Goal: Register for event/course

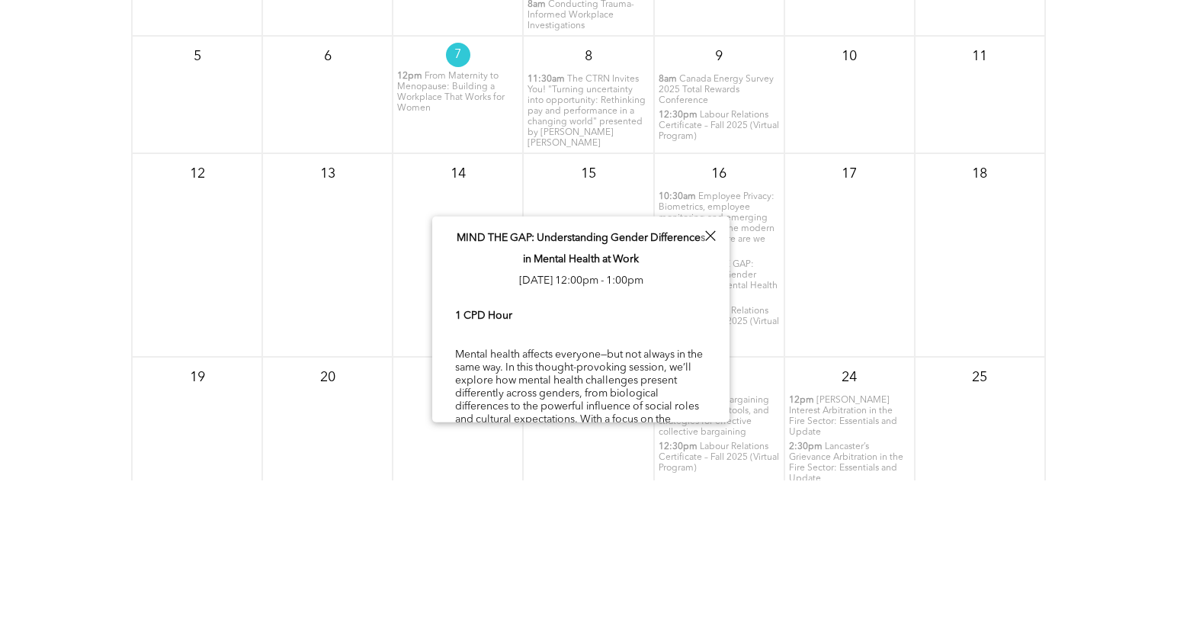
scroll to position [9, 0]
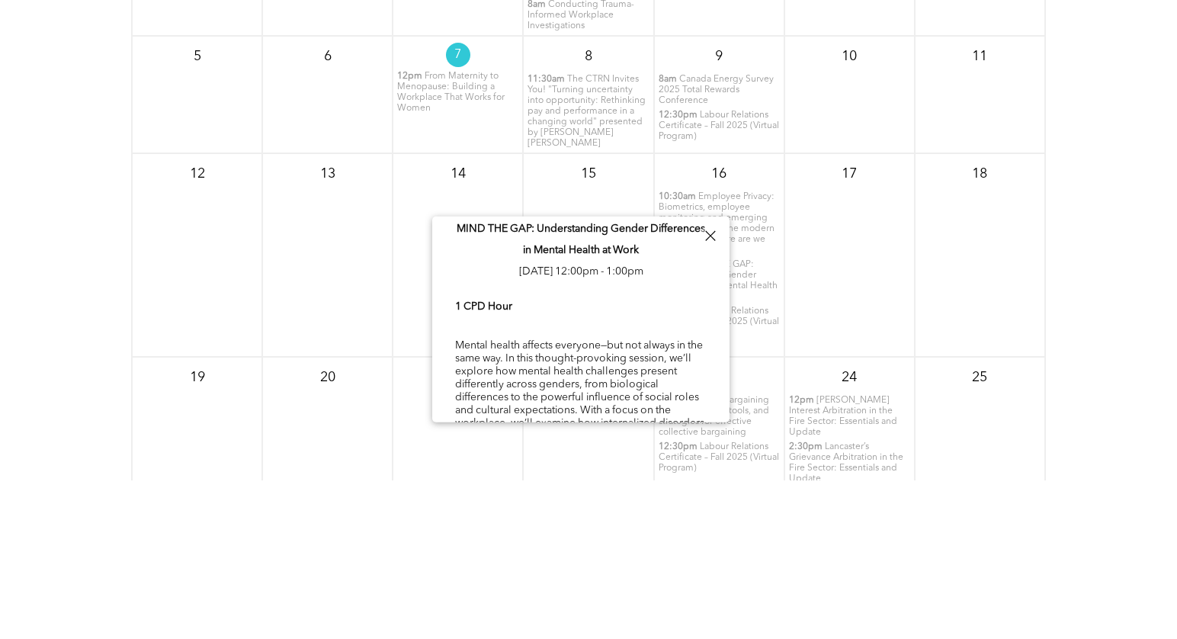
drag, startPoint x: 457, startPoint y: 230, endPoint x: 392, endPoint y: 221, distance: 65.4
click at [432, 221] on div "MIND THE GAP: Understanding Gender Differences in Mental Health at Work Thu, Oc…" at bounding box center [580, 413] width 297 height 412
click at [969, 293] on div "18" at bounding box center [980, 255] width 130 height 204
click at [710, 226] on div at bounding box center [710, 236] width 21 height 21
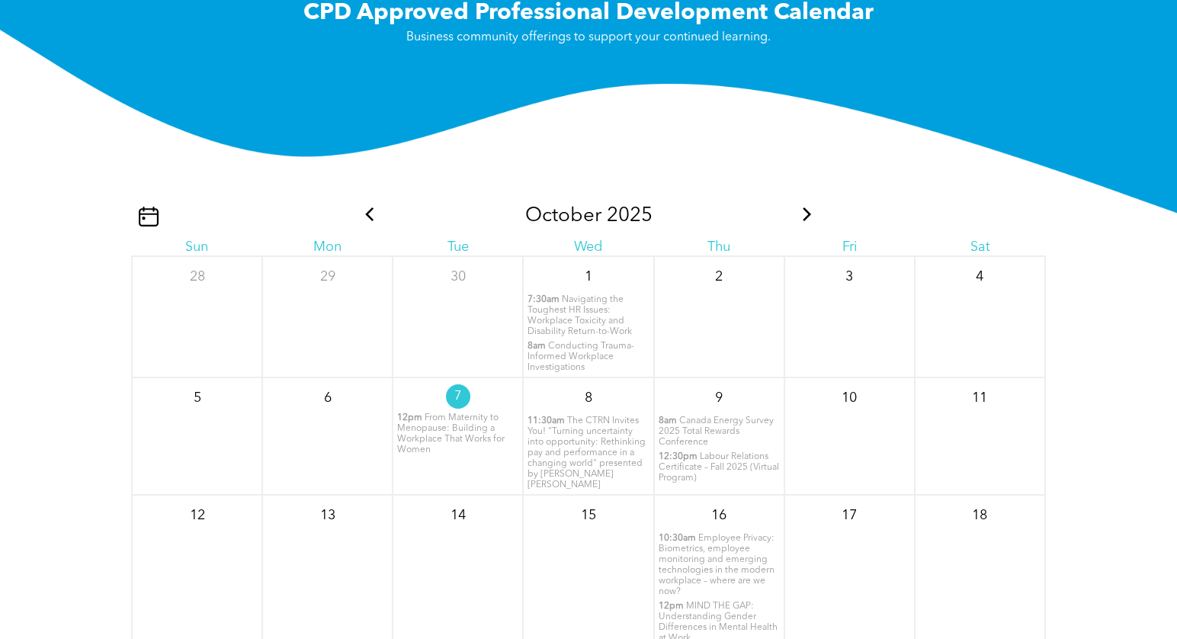
scroll to position [1489, 0]
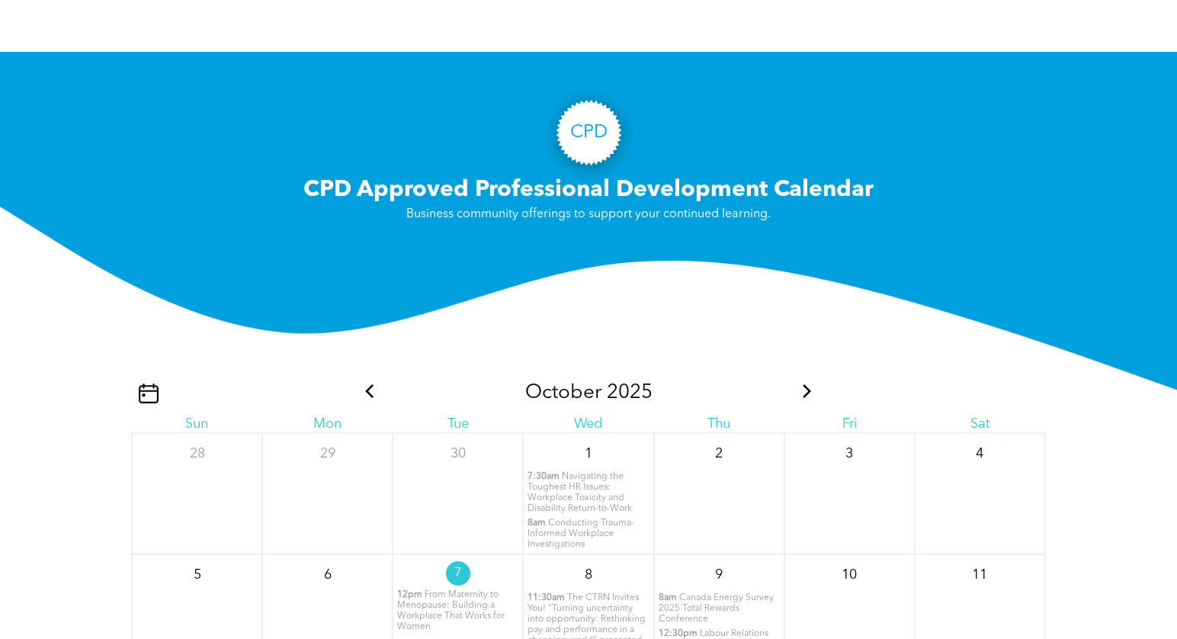
click at [806, 388] on icon at bounding box center [807, 391] width 8 height 14
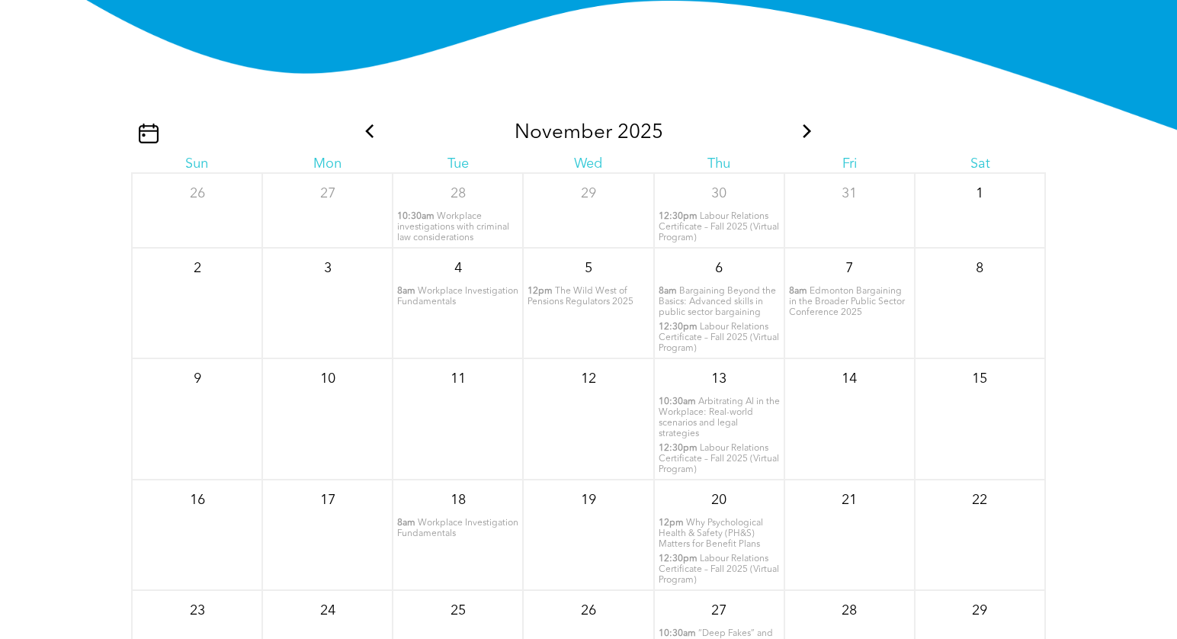
scroll to position [1676, 0]
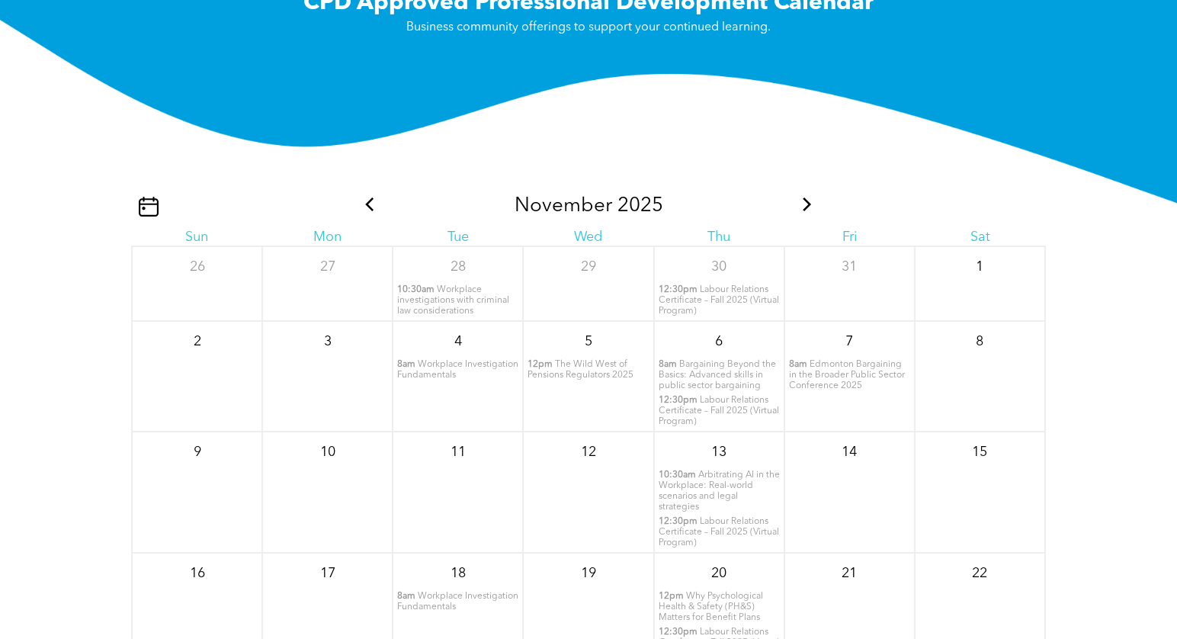
click at [806, 201] on icon at bounding box center [807, 204] width 8 height 14
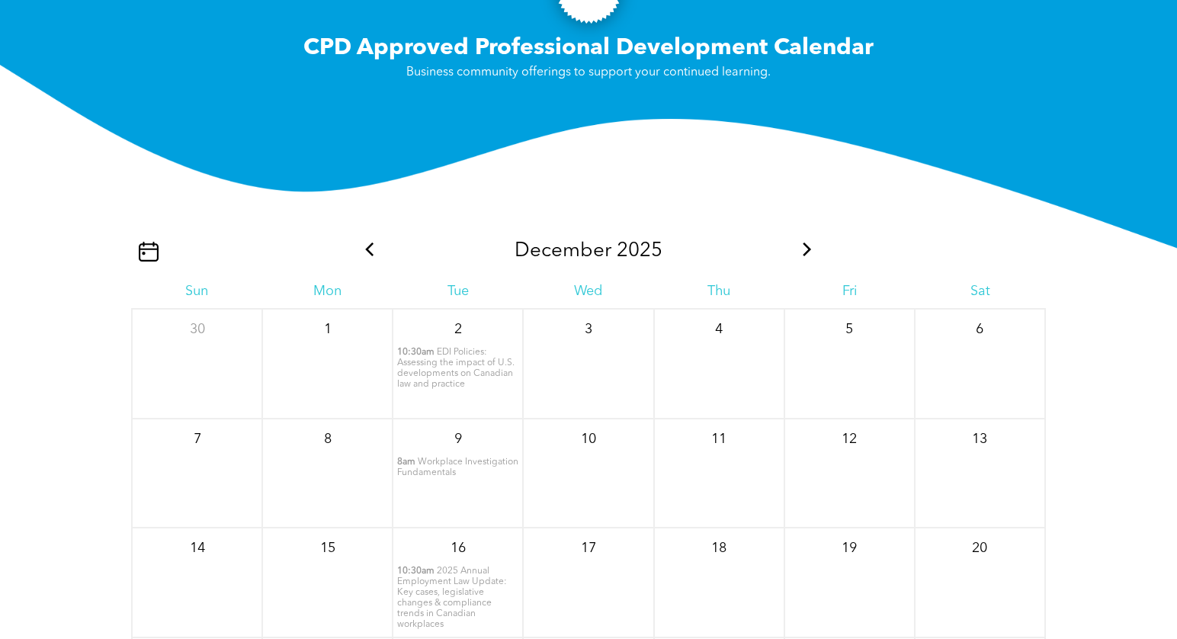
scroll to position [1682, 0]
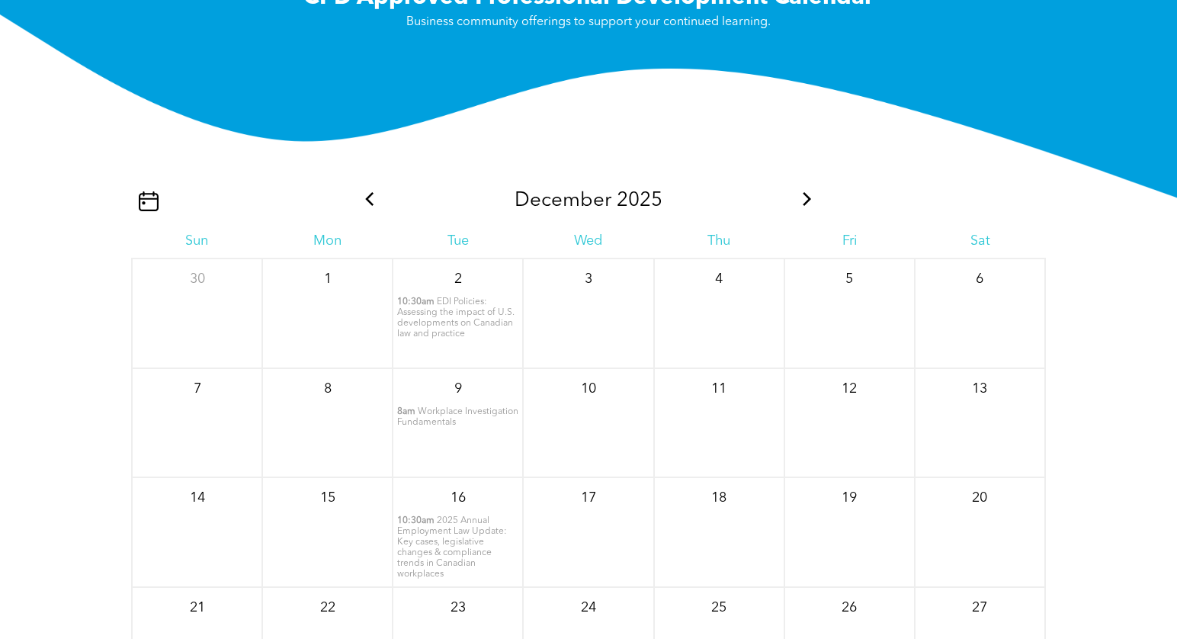
click at [371, 195] on icon at bounding box center [369, 199] width 8 height 14
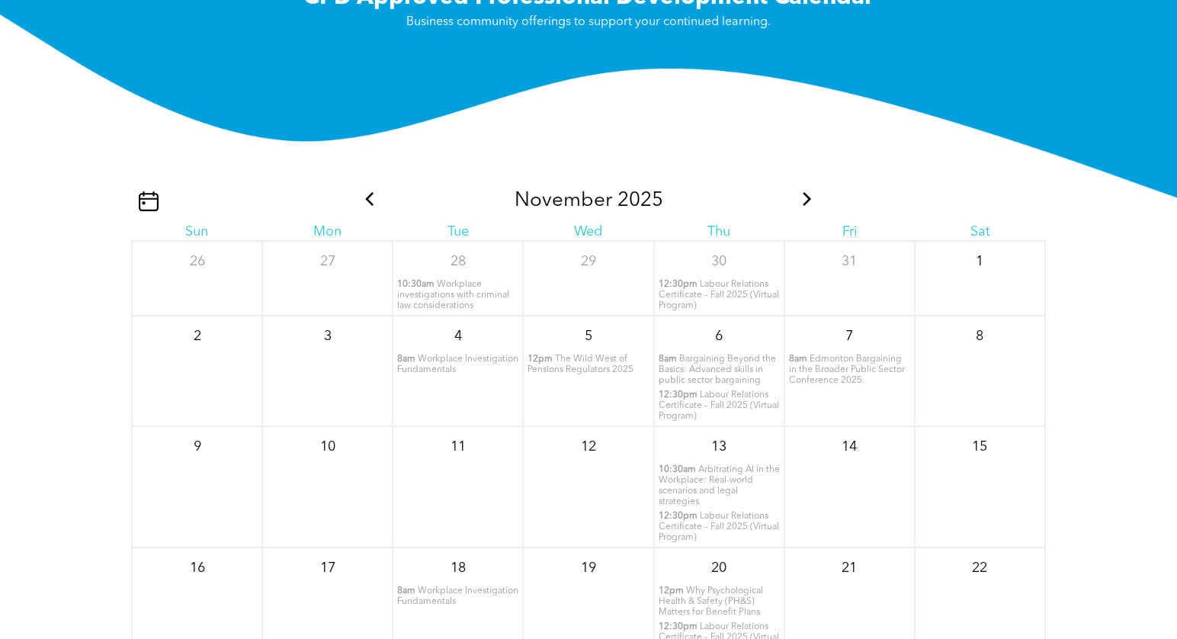
click at [370, 195] on icon at bounding box center [369, 199] width 8 height 14
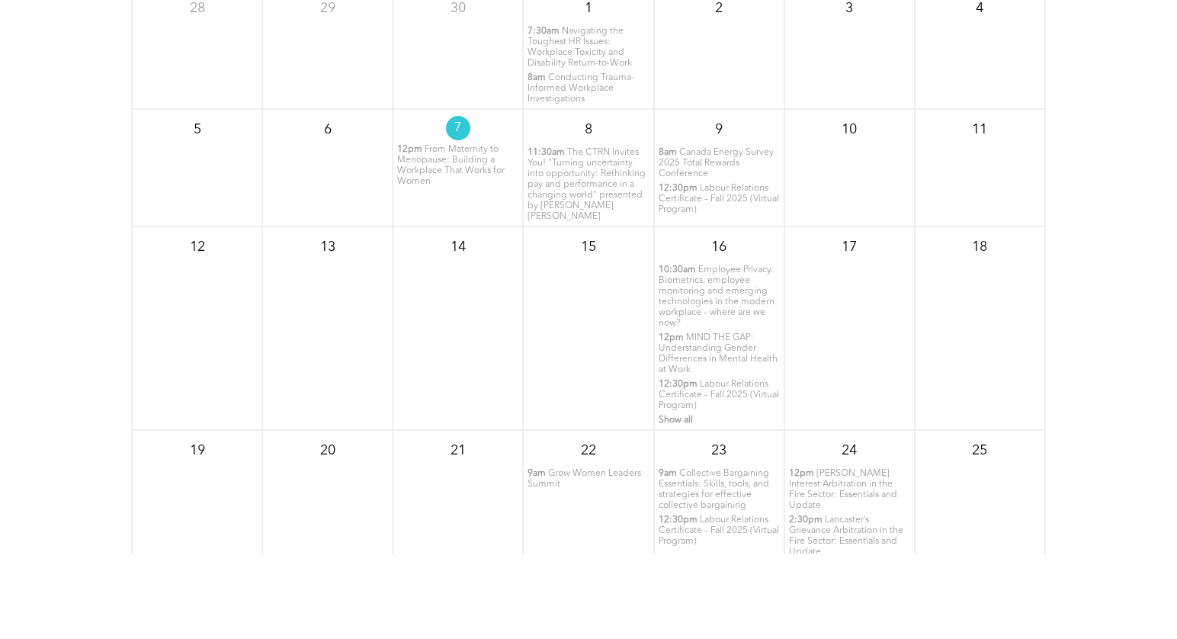
scroll to position [1963, 0]
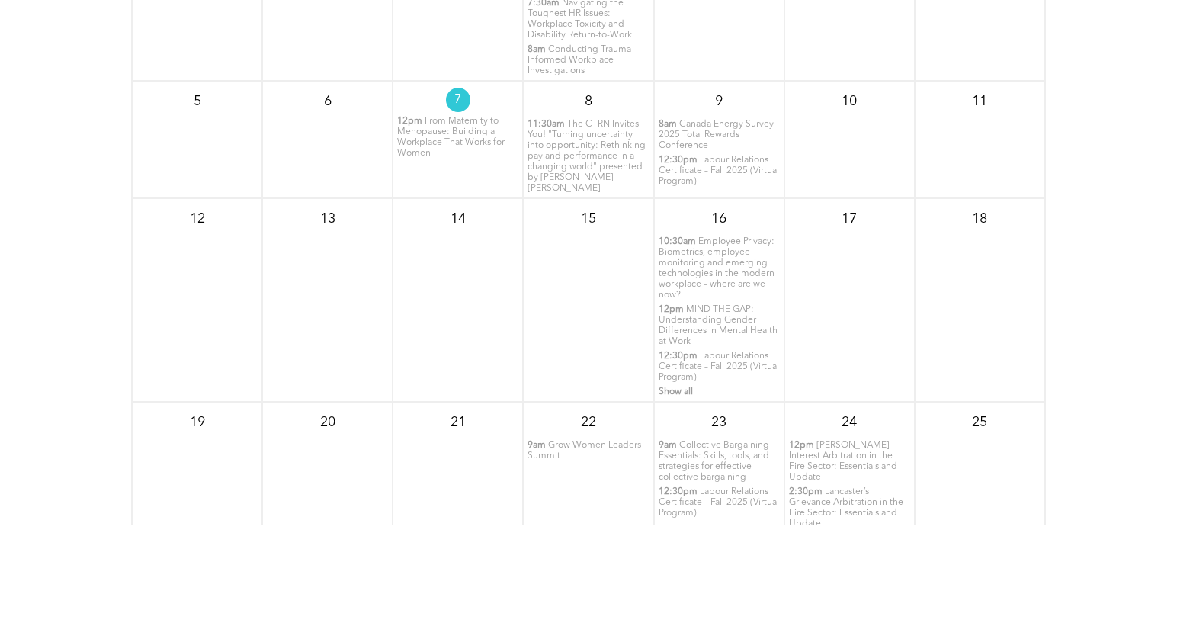
click at [710, 313] on span "MIND THE GAP: Understanding Gender Differences in Mental Health at Work" at bounding box center [718, 325] width 119 height 41
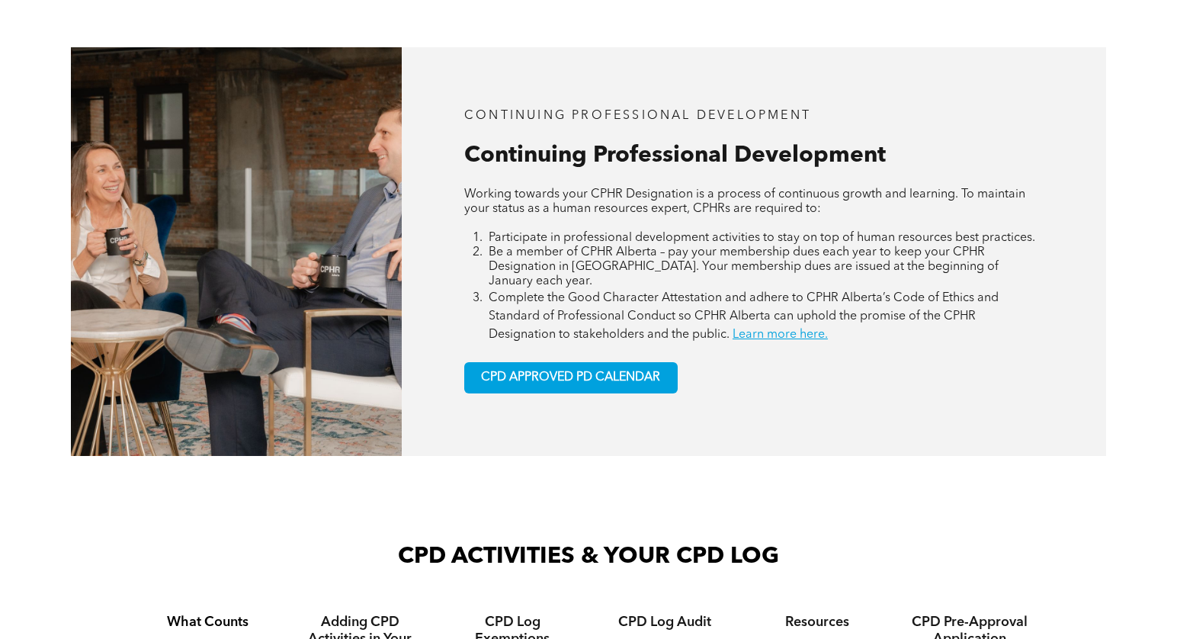
scroll to position [613, 0]
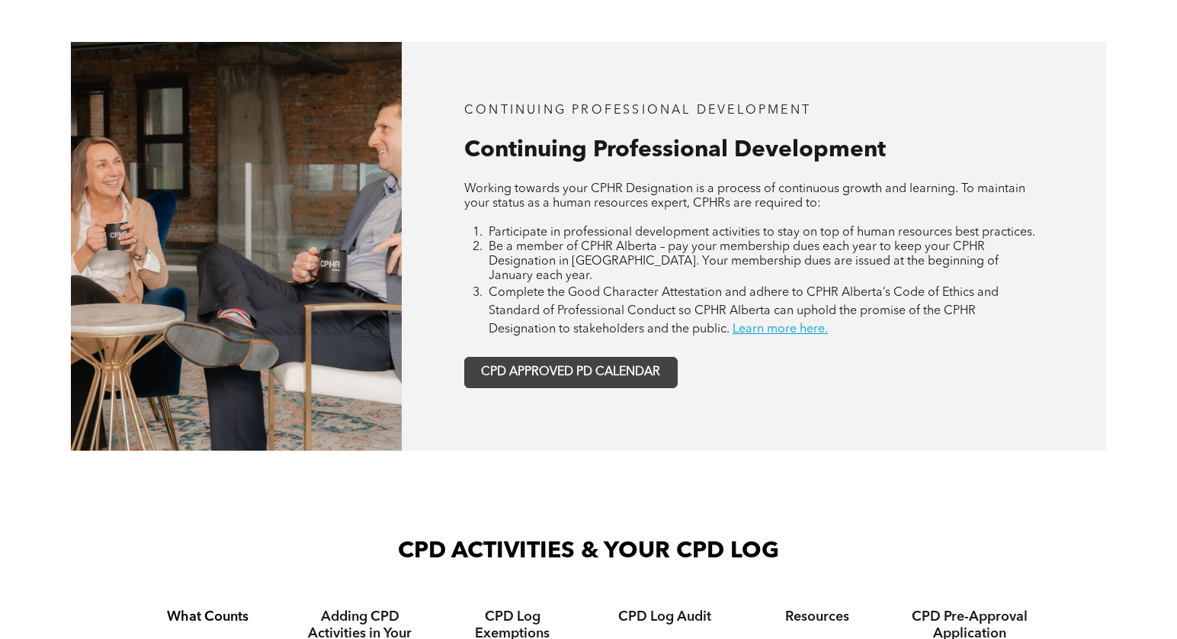
click at [575, 365] on span "CPD APPROVED PD CALENDAR" at bounding box center [570, 372] width 179 height 14
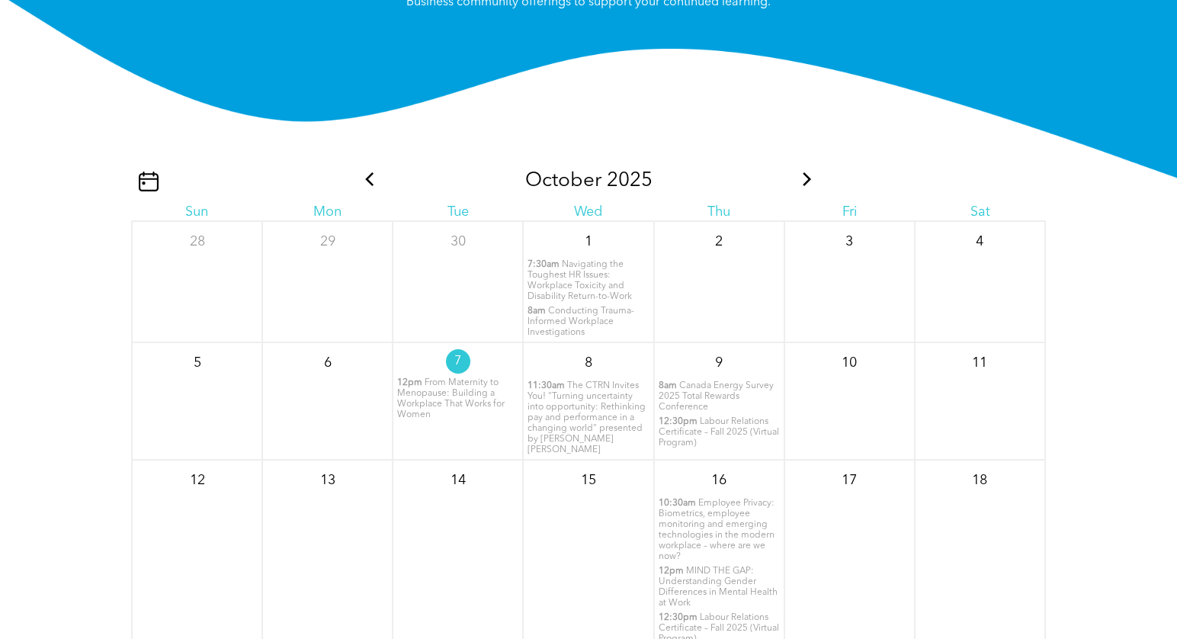
scroll to position [1707, 0]
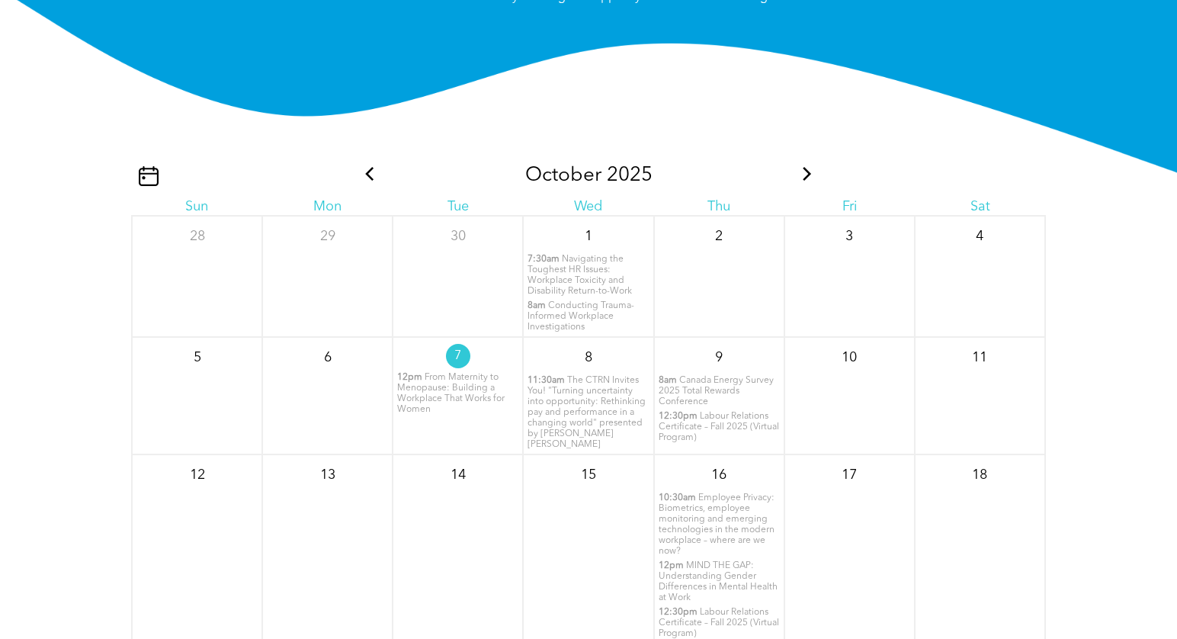
click at [713, 561] on span "MIND THE GAP: Understanding Gender Differences in Mental Health at Work" at bounding box center [718, 581] width 119 height 41
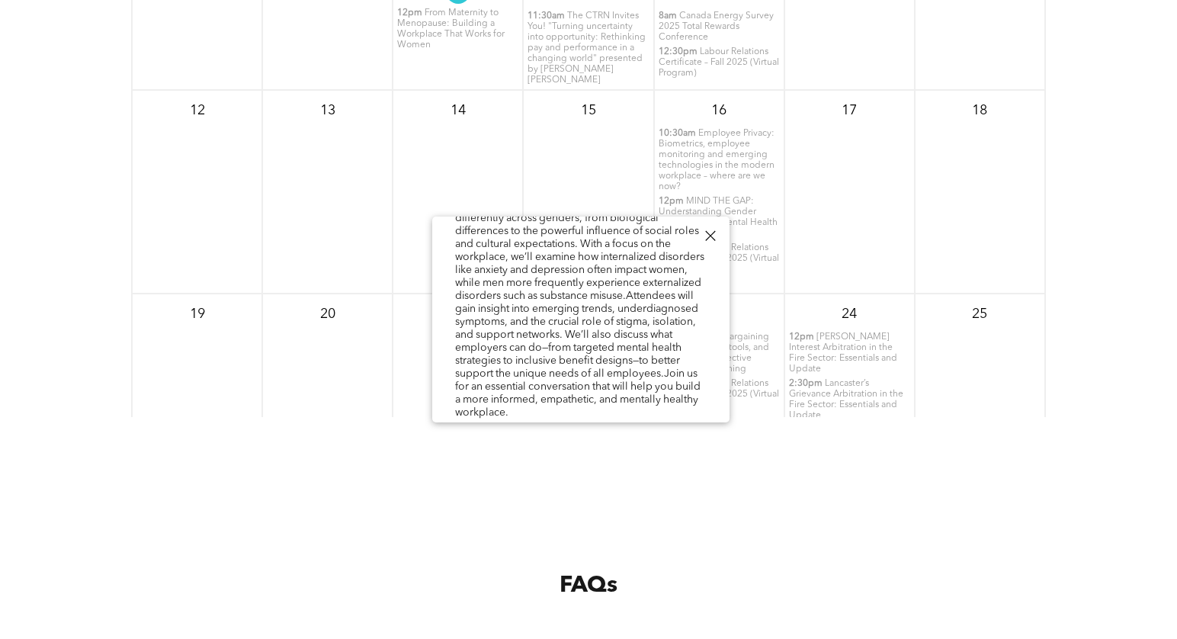
scroll to position [2743, 0]
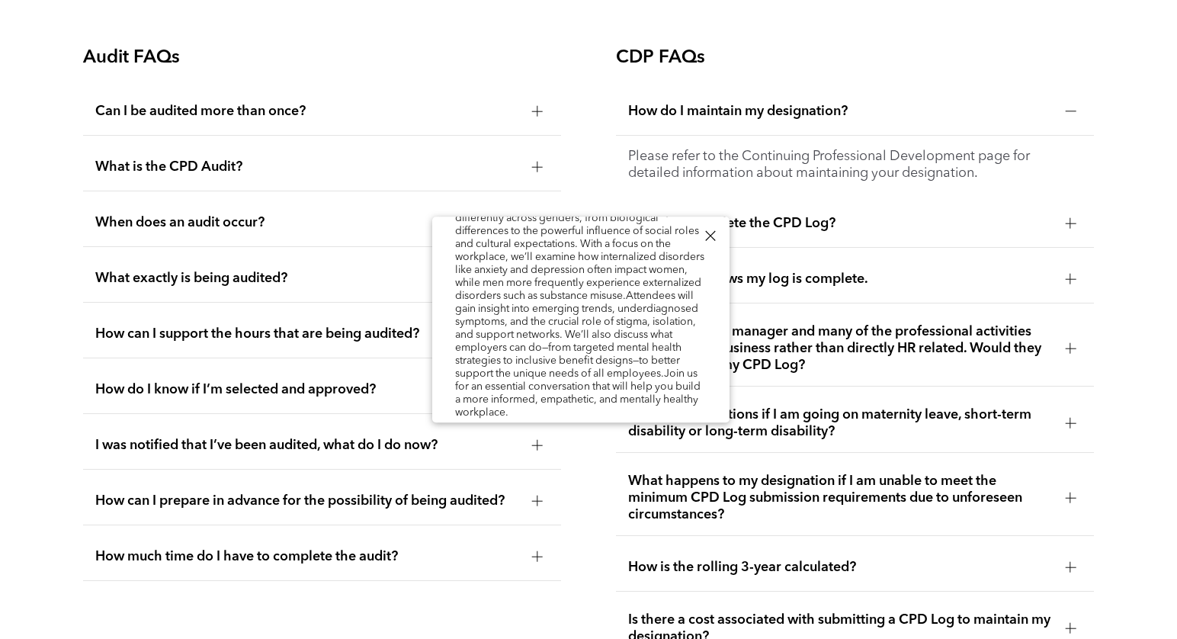
click at [481, 433] on link "Register here!" at bounding box center [488, 438] width 67 height 11
